Goal: Task Accomplishment & Management: Complete application form

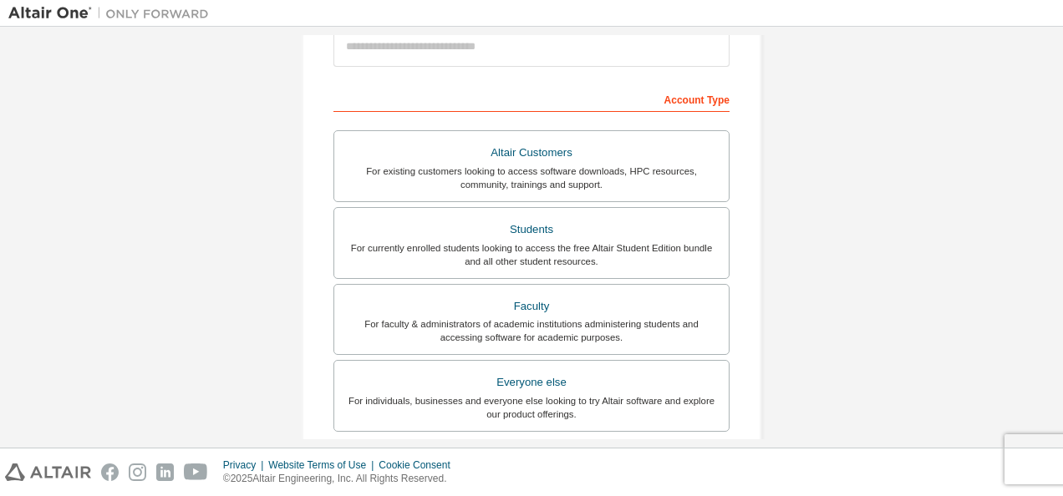
scroll to position [217, 0]
click at [663, 240] on div "For currently enrolled students looking to access the free Altair Student Editi…" at bounding box center [531, 253] width 374 height 27
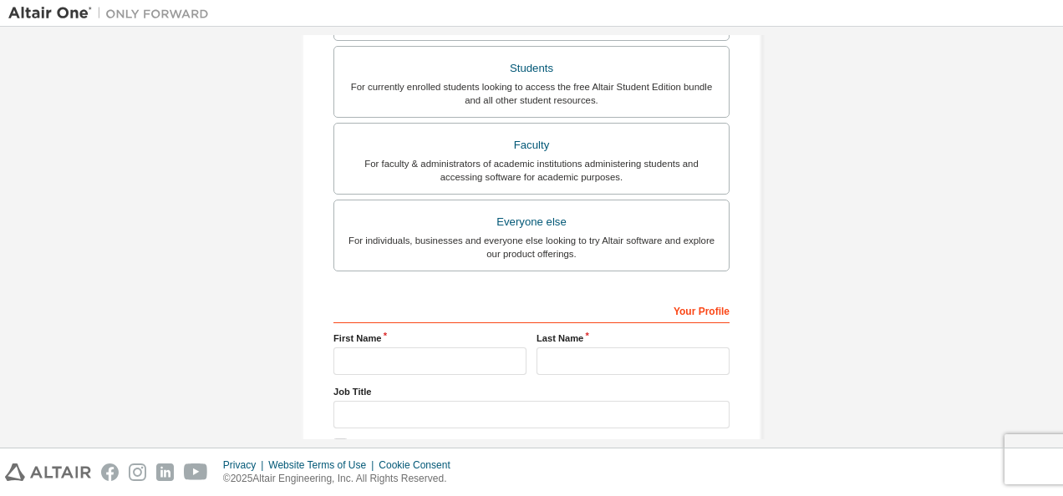
scroll to position [520, 0]
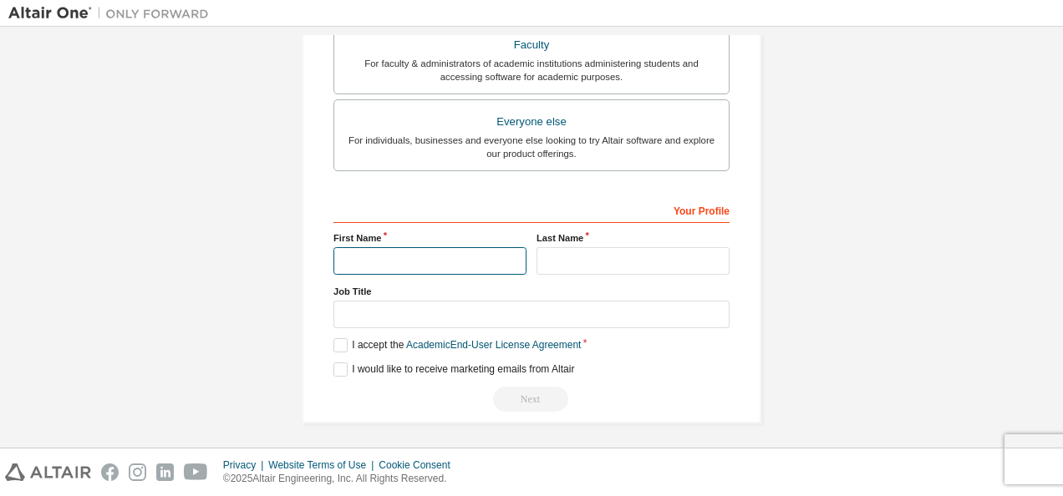
click at [460, 257] on input "text" at bounding box center [429, 261] width 193 height 28
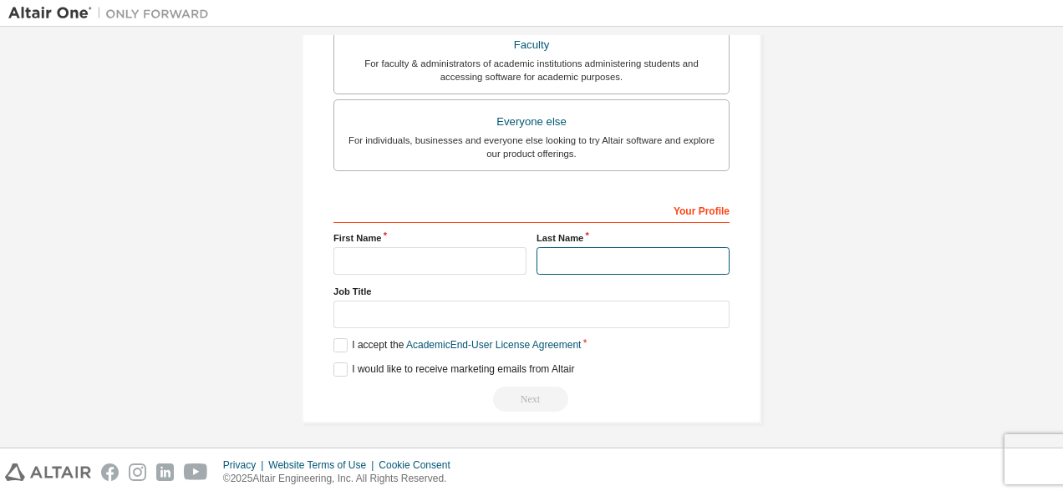
click at [647, 256] on input "text" at bounding box center [633, 261] width 193 height 28
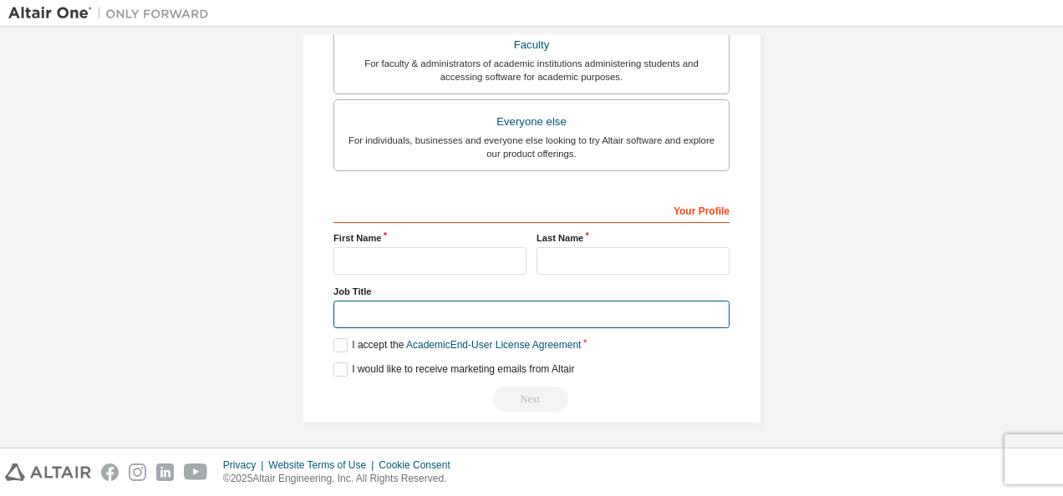
click at [389, 306] on input "text" at bounding box center [531, 315] width 396 height 28
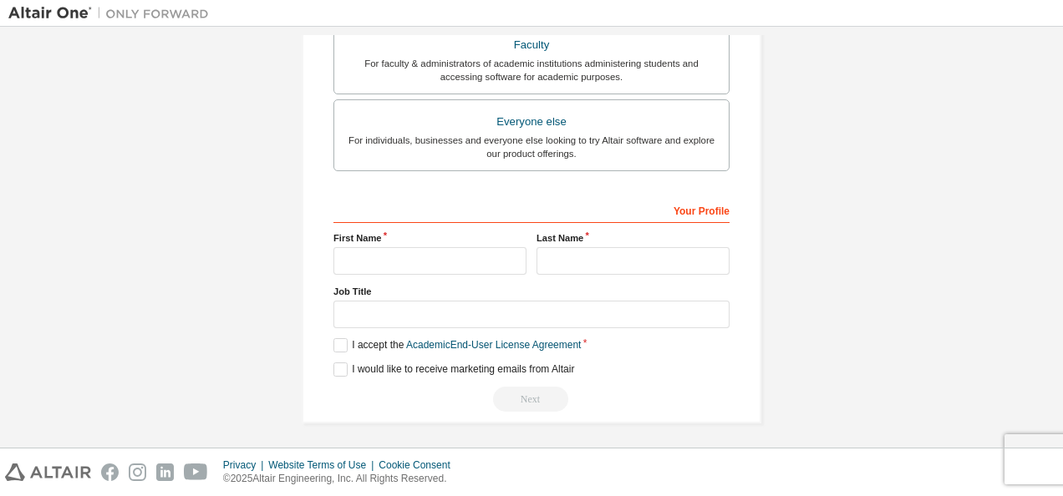
click at [338, 342] on label "I accept the Academic End-User License Agreement" at bounding box center [456, 345] width 247 height 14
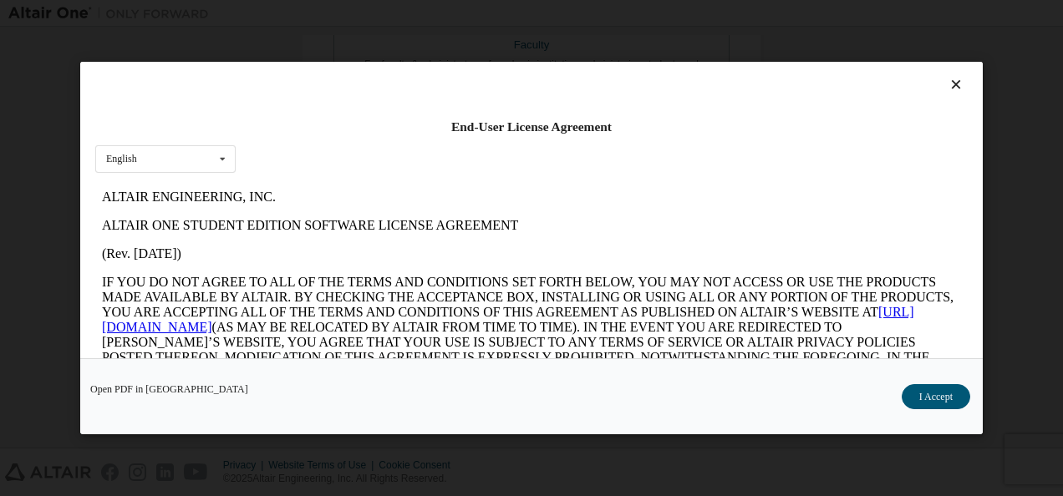
scroll to position [0, 0]
click at [954, 394] on button "I Accept" at bounding box center [936, 396] width 69 height 25
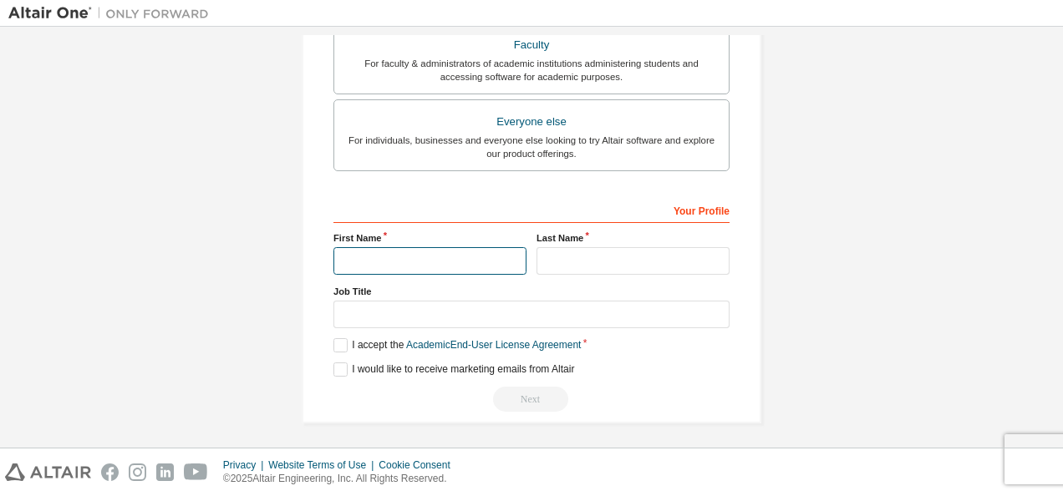
click at [467, 258] on input "text" at bounding box center [429, 261] width 193 height 28
click at [645, 374] on div "**********" at bounding box center [531, 304] width 396 height 216
